Goal: Information Seeking & Learning: Learn about a topic

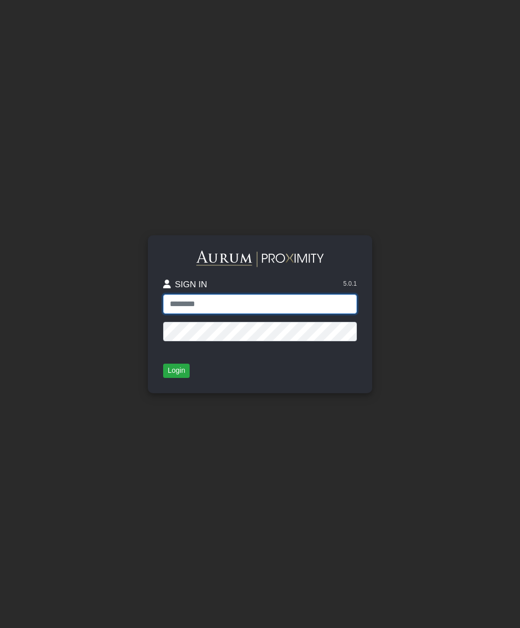
type input "**********"
click at [179, 370] on button "Login" at bounding box center [176, 371] width 26 height 14
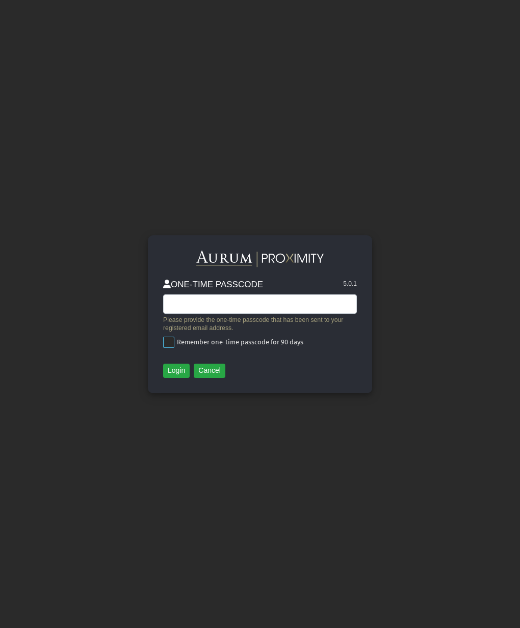
click at [168, 342] on span at bounding box center [168, 342] width 11 height 11
click at [171, 301] on input "text" at bounding box center [260, 304] width 194 height 19
type input "******"
click at [169, 366] on button "Login" at bounding box center [176, 371] width 26 height 14
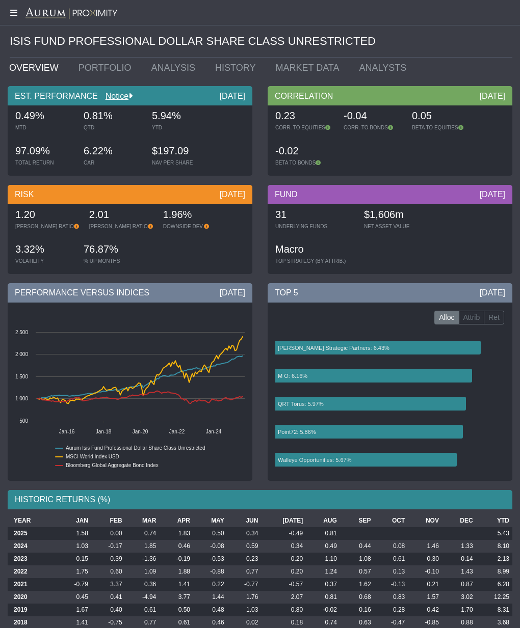
click at [12, 12] on icon at bounding box center [12, 13] width 25 height 8
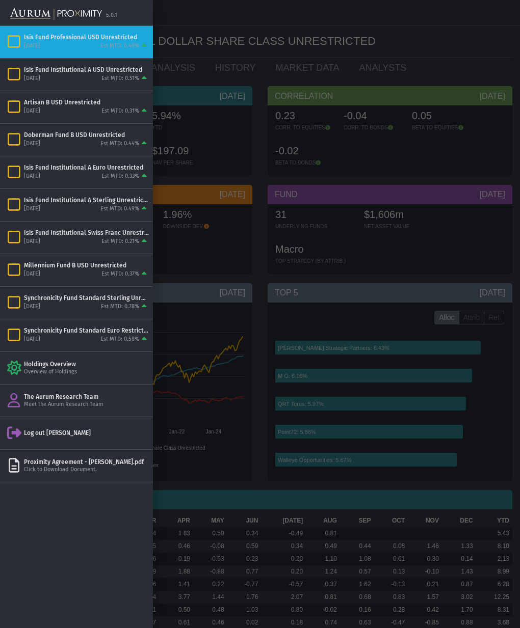
click at [205, 78] on div at bounding box center [260, 314] width 520 height 628
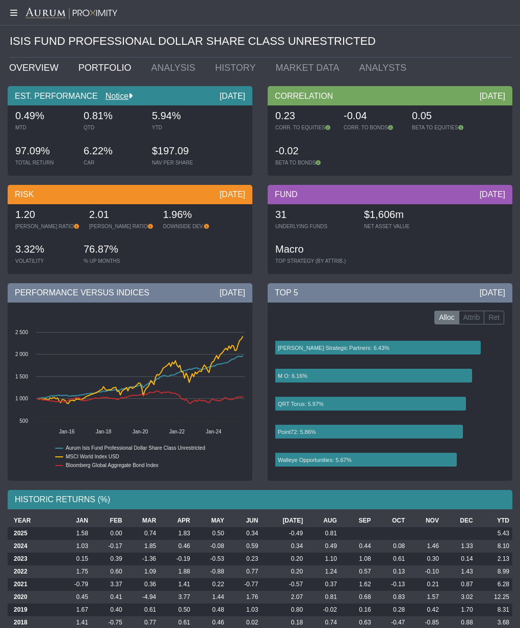
click at [97, 68] on link "PORTFOLIO" at bounding box center [107, 68] width 73 height 20
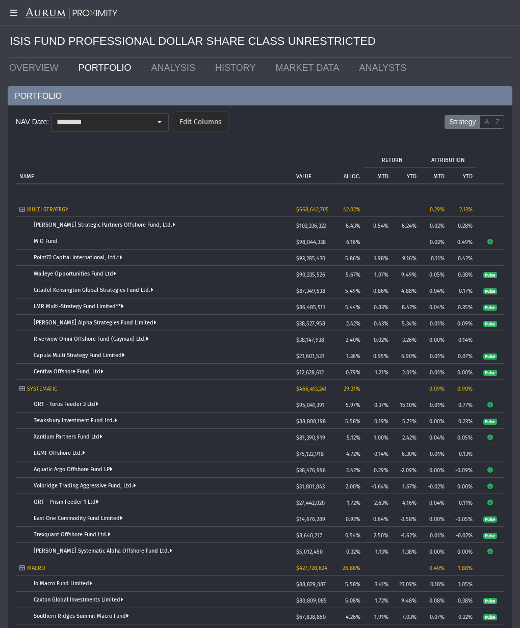
click at [75, 258] on link "Point72 Capital International, Ltd.*" at bounding box center [78, 257] width 89 height 7
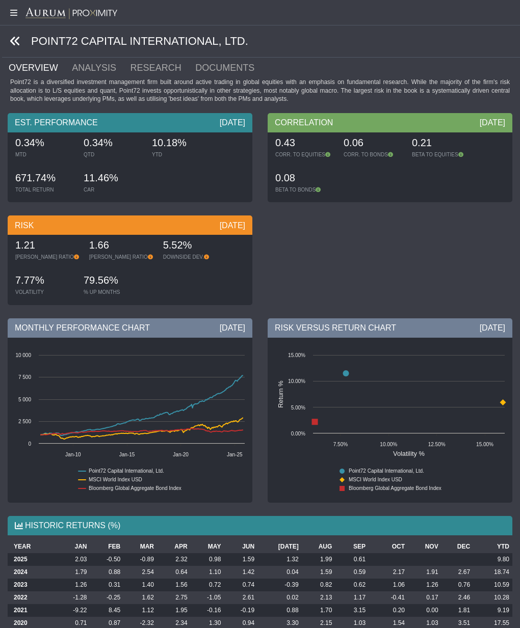
click at [12, 40] on icon at bounding box center [15, 41] width 11 height 11
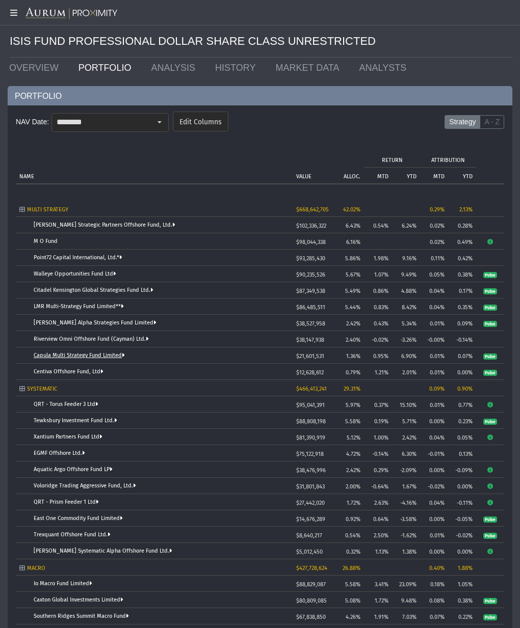
click at [67, 355] on link "Capula Multi Strategy Fund Limited" at bounding box center [79, 355] width 91 height 7
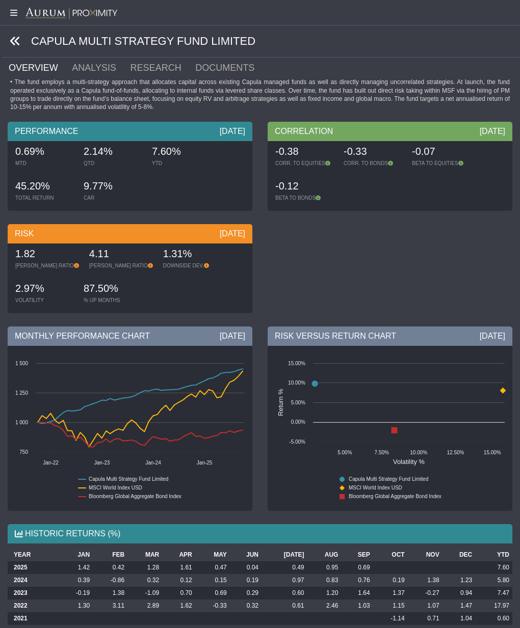
click at [14, 42] on icon at bounding box center [15, 41] width 11 height 11
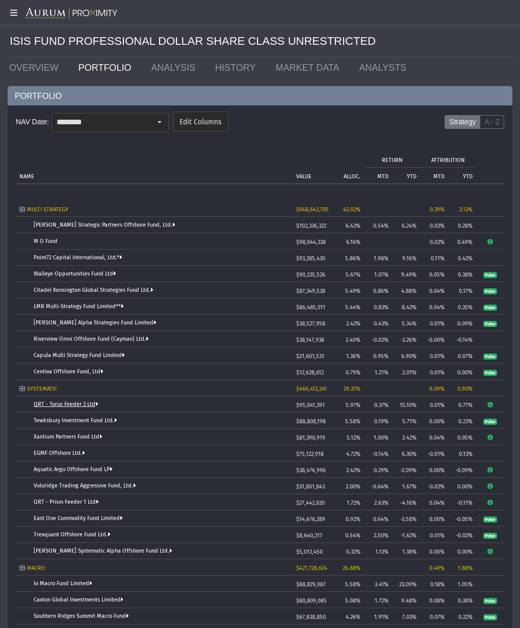
click at [63, 403] on link "QRT - Torus Feeder 3 Ltd" at bounding box center [66, 404] width 65 height 7
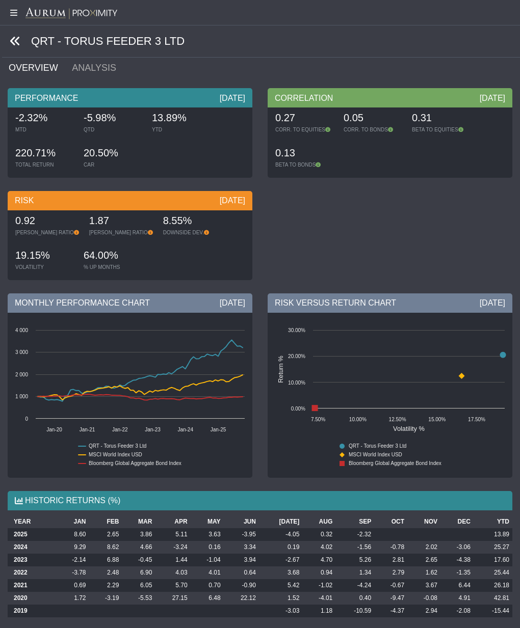
click at [16, 41] on icon at bounding box center [15, 41] width 11 height 11
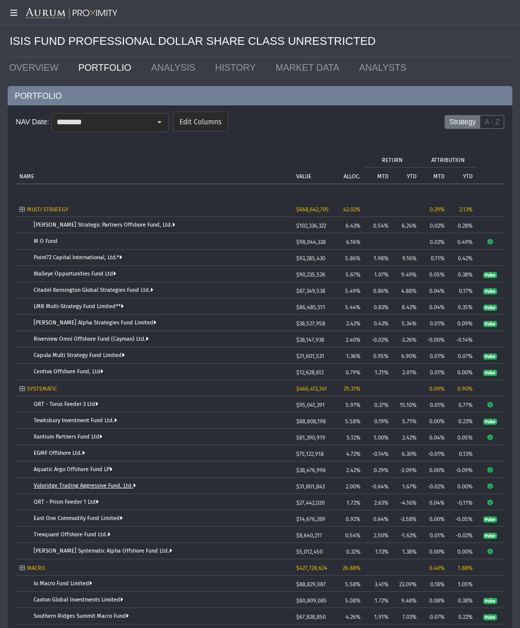
click at [69, 485] on link "Voloridge Trading Aggressive Fund, Ltd." at bounding box center [85, 486] width 102 height 7
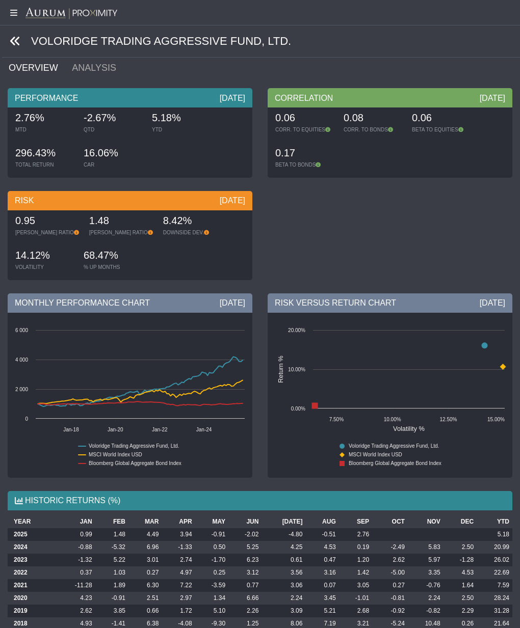
click at [15, 41] on icon at bounding box center [15, 41] width 11 height 11
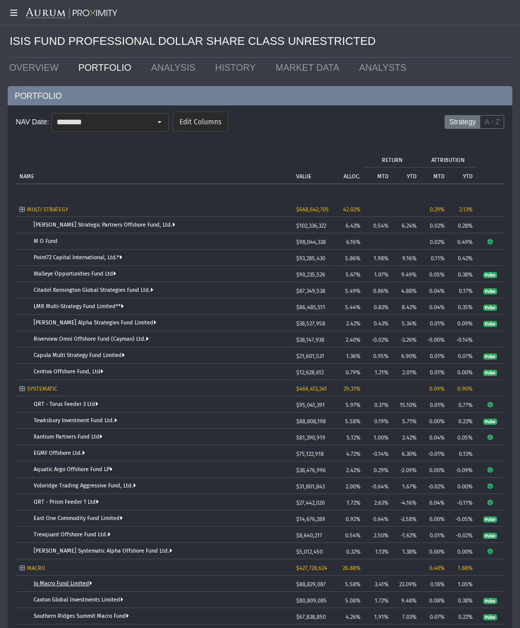
click at [60, 584] on link "Io Macro Fund Limited" at bounding box center [63, 583] width 59 height 7
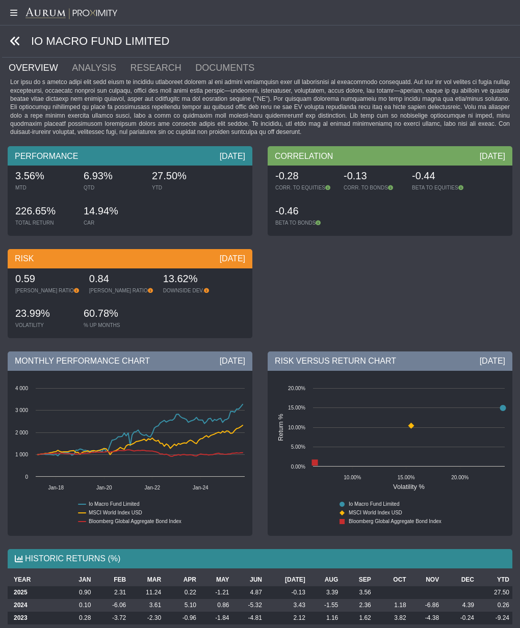
click at [15, 38] on icon at bounding box center [15, 41] width 11 height 11
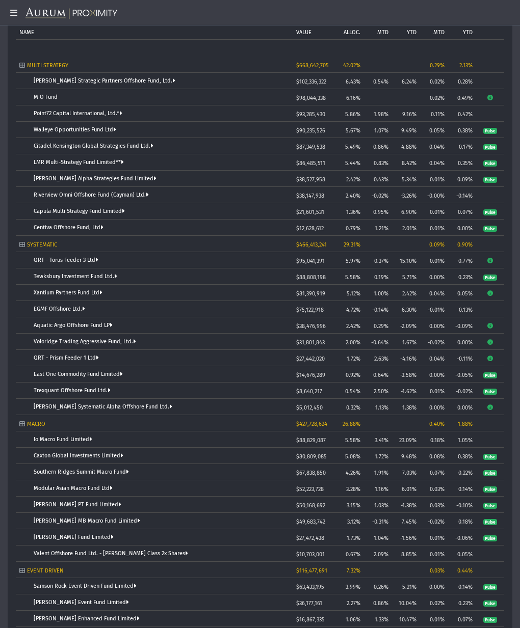
scroll to position [155, 0]
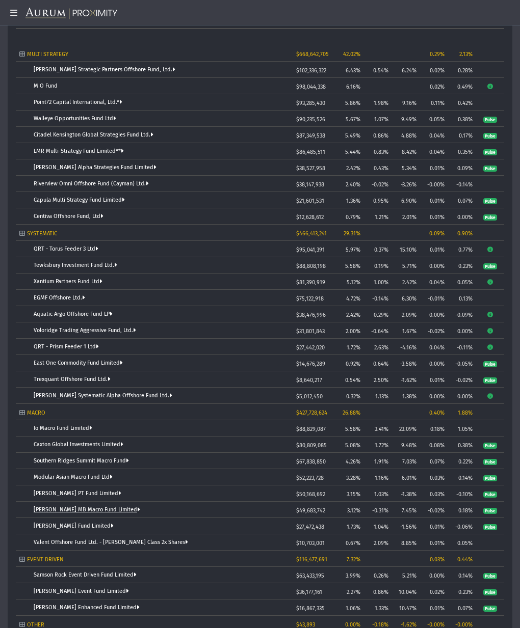
click at [82, 510] on link "[PERSON_NAME] MB Macro Fund Limited" at bounding box center [87, 510] width 107 height 7
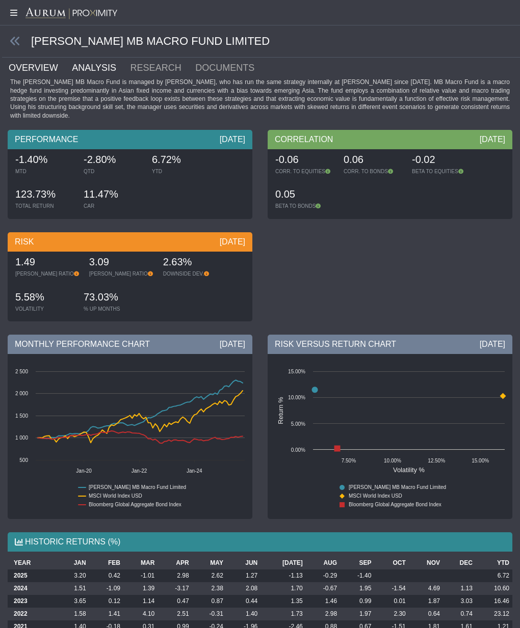
click at [97, 68] on link "ANALYSIS" at bounding box center [100, 68] width 58 height 20
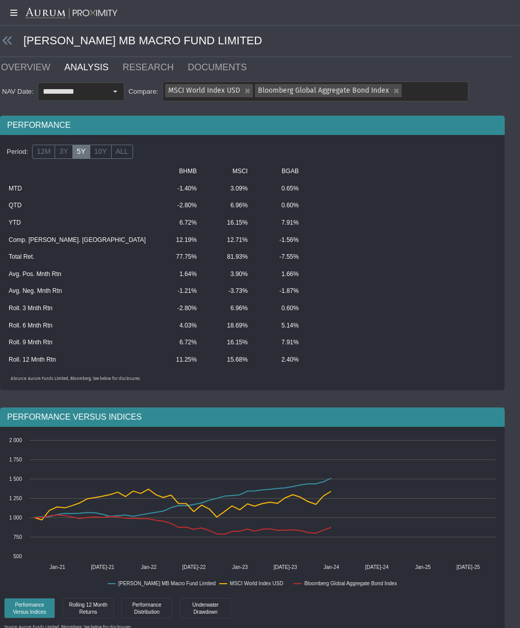
scroll to position [2, 8]
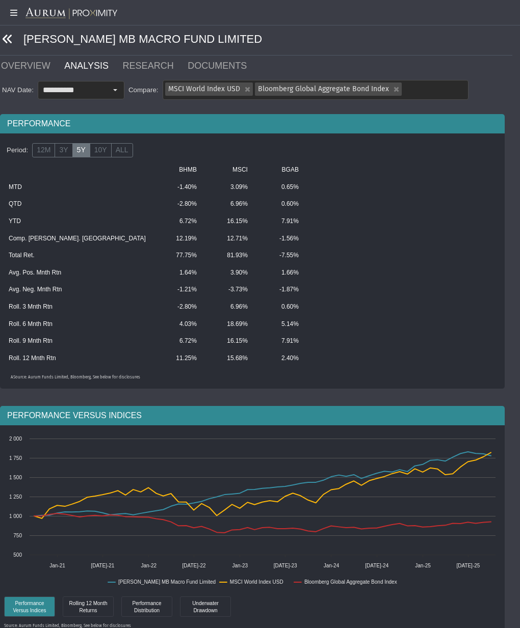
click at [9, 38] on icon at bounding box center [7, 39] width 11 height 11
